Goal: Find specific page/section: Find specific page/section

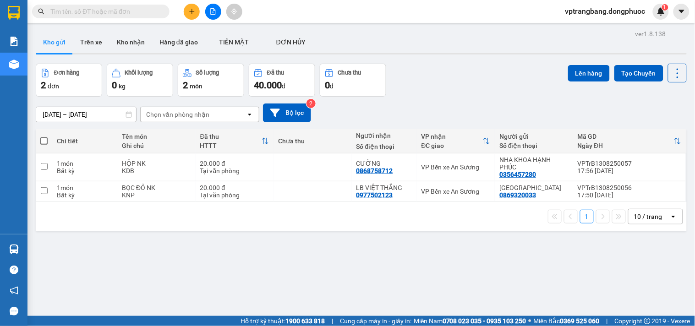
click at [478, 101] on div "12/08/2025 – 14/08/2025 Press the down arrow key to interact with the calendar …" at bounding box center [361, 113] width 651 height 33
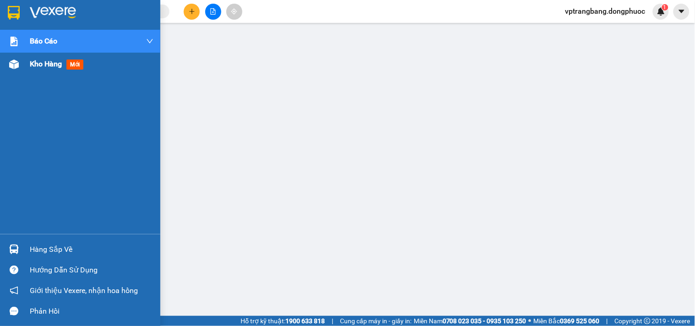
click at [34, 62] on span "Kho hàng" at bounding box center [46, 64] width 32 height 9
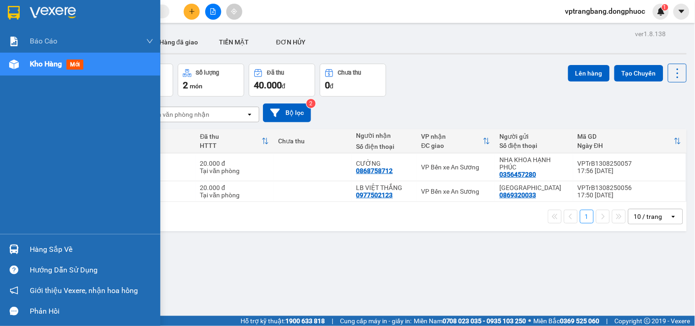
click at [30, 247] on div "Hàng sắp về" at bounding box center [92, 250] width 124 height 14
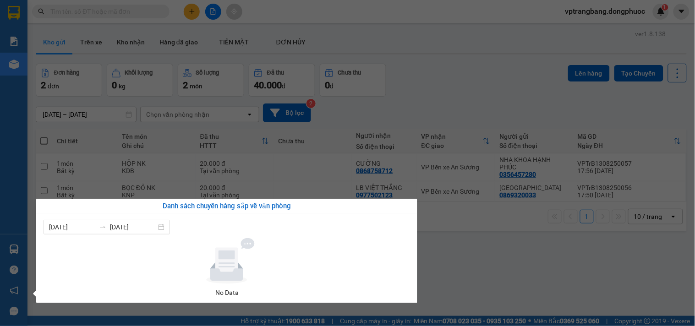
click at [411, 83] on section "Kết quả tìm kiếm ( 0 ) Bộ lọc No Data vptrangbang.dongphuoc 1 Báo cáo Mẫu 1: Bá…" at bounding box center [347, 163] width 695 height 326
